Goal: Transaction & Acquisition: Open a trading account

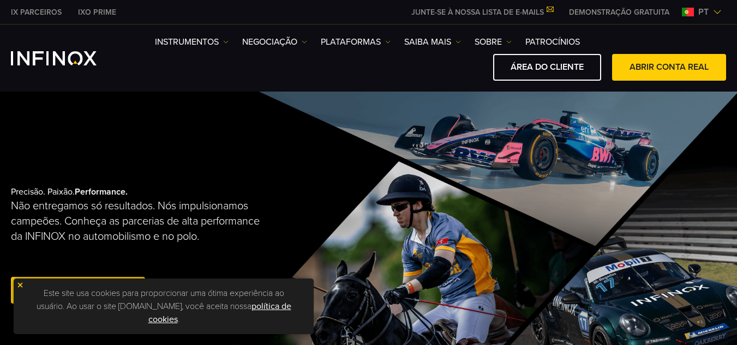
scroll to position [164, 0]
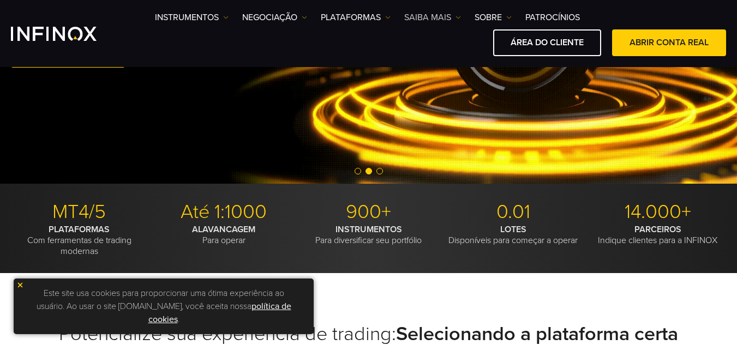
click at [418, 18] on link "Saiba mais" at bounding box center [432, 17] width 57 height 13
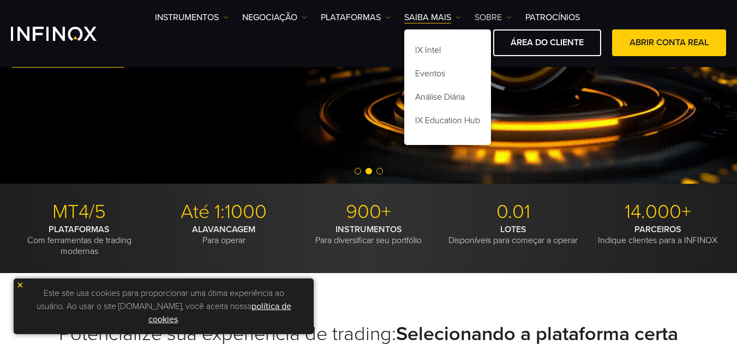
click at [490, 13] on link "SOBRE" at bounding box center [492, 17] width 37 height 13
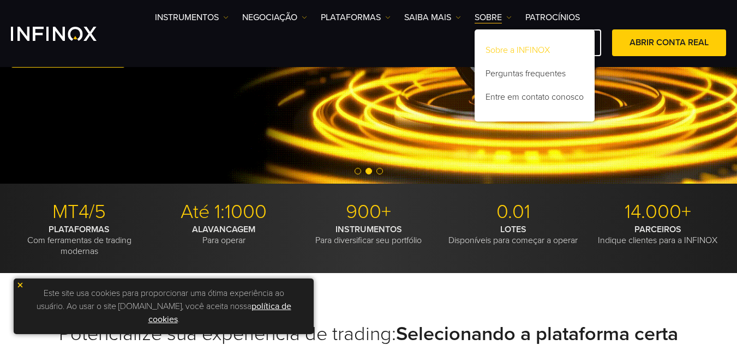
click at [508, 46] on link "Sobre a INFINOX" at bounding box center [534, 51] width 120 height 23
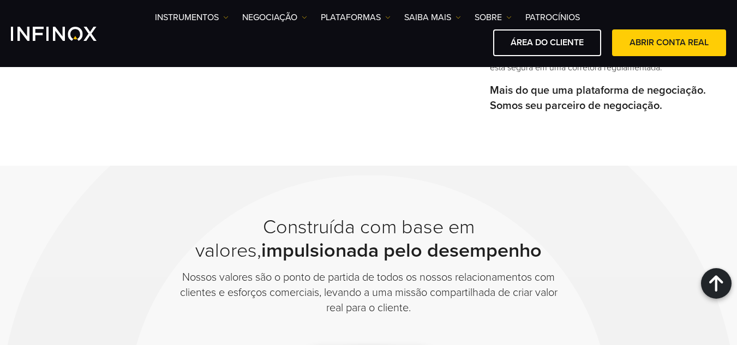
scroll to position [545, 0]
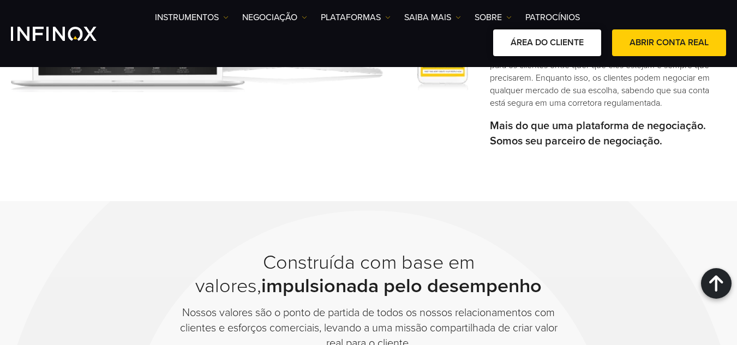
click at [550, 44] on link "ÁREA DO CLIENTE" at bounding box center [547, 42] width 108 height 27
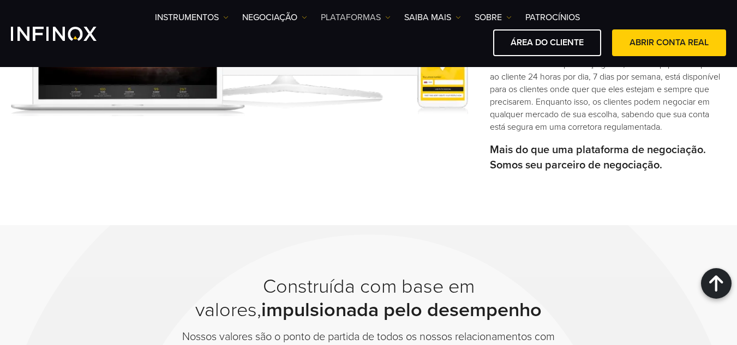
click at [352, 20] on link "PLATAFORMAS" at bounding box center [356, 17] width 70 height 13
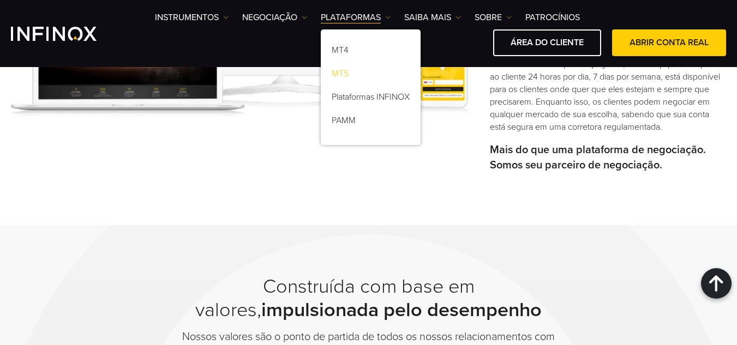
click at [345, 76] on link "MT5" at bounding box center [371, 75] width 100 height 23
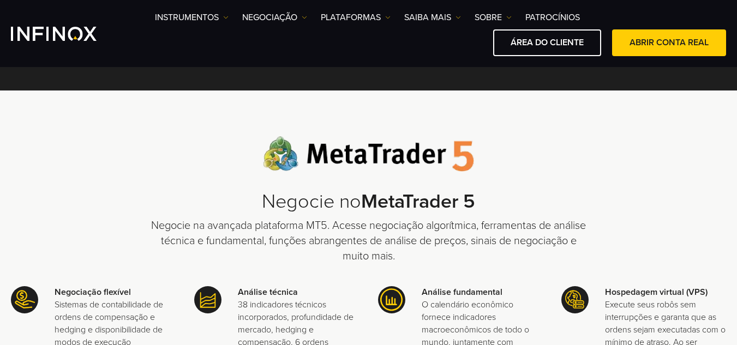
scroll to position [55, 0]
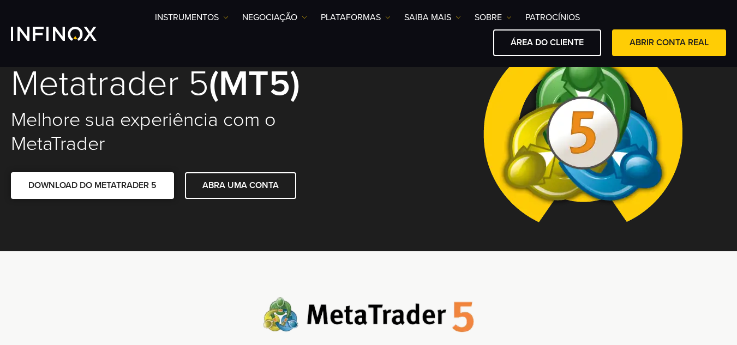
click at [111, 186] on link "DOWNLOAD DO METATRADER 5" at bounding box center [92, 185] width 163 height 27
click at [366, 17] on link "PLATAFORMAS" at bounding box center [356, 17] width 70 height 13
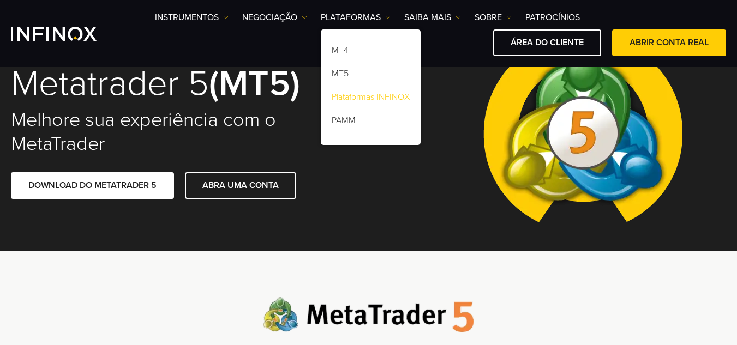
click at [373, 99] on link "Plataformas INFINOX" at bounding box center [371, 98] width 100 height 23
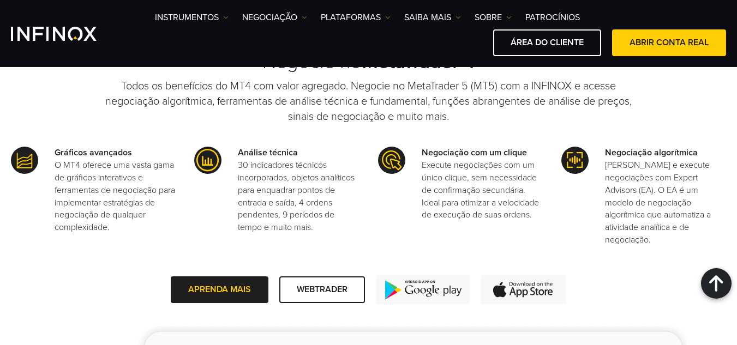
scroll to position [981, 0]
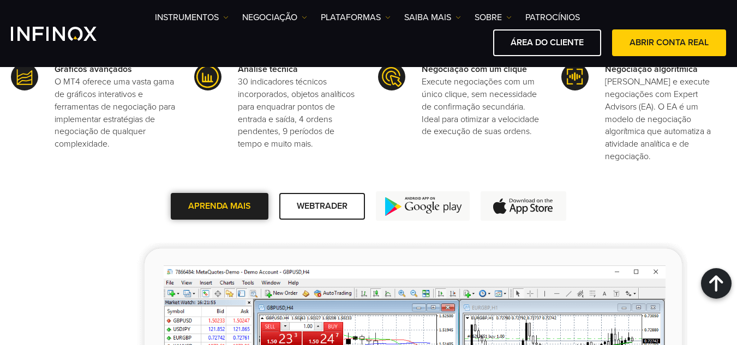
click at [220, 206] on span at bounding box center [220, 206] width 0 height 0
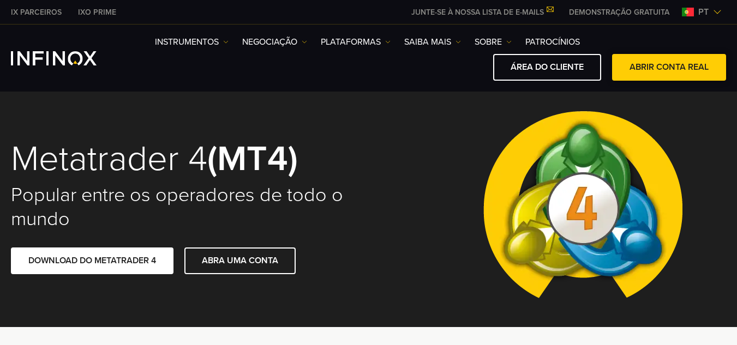
click at [680, 69] on link "ABRIR CONTA REAL" at bounding box center [669, 67] width 114 height 27
